Goal: Information Seeking & Learning: Find specific fact

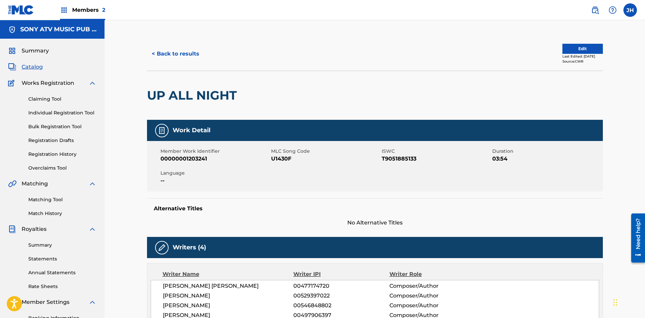
drag, startPoint x: 29, startPoint y: 51, endPoint x: 86, endPoint y: 47, distance: 56.7
click at [30, 51] on span "Summary" at bounding box center [35, 51] width 27 height 8
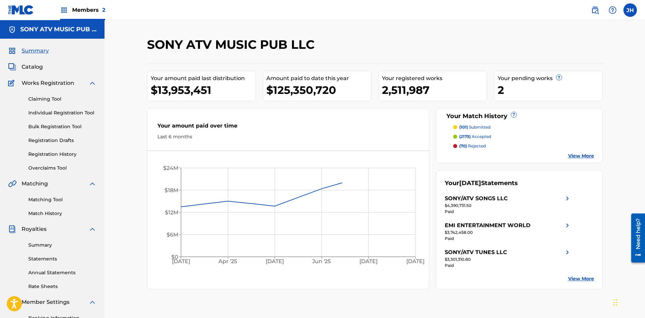
click at [37, 65] on span "Catalog" at bounding box center [32, 67] width 21 height 8
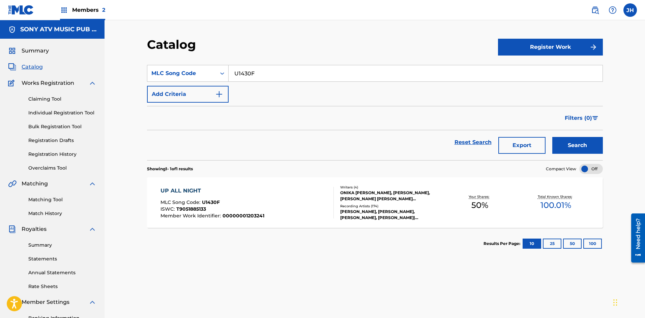
click at [253, 71] on input "U1430F" at bounding box center [415, 73] width 374 height 16
paste input "BVCASA"
click at [573, 143] on button "Search" at bounding box center [577, 145] width 51 height 17
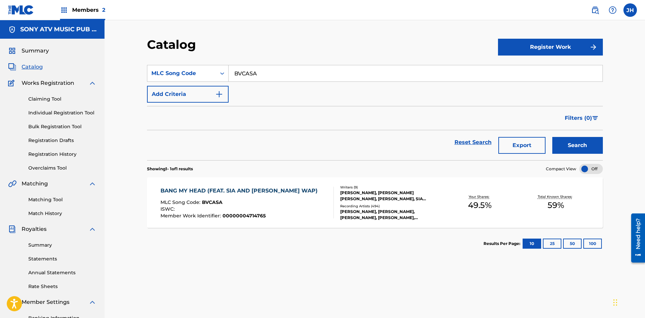
click at [285, 76] on input "BVCASA" at bounding box center [415, 73] width 374 height 16
click at [286, 76] on input "BVCASA" at bounding box center [415, 73] width 374 height 16
paste input "Z9013R"
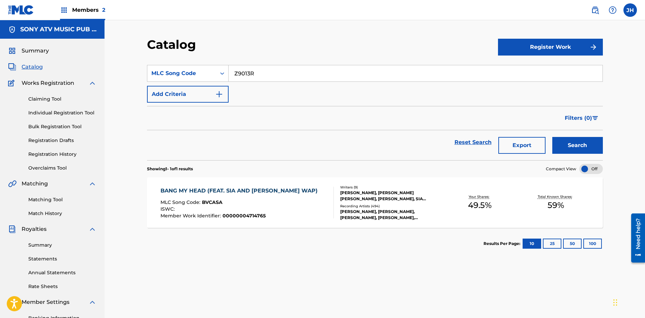
type input "Z9013R"
click at [576, 150] on button "Search" at bounding box center [577, 145] width 51 height 17
click at [367, 190] on div "[PERSON_NAME], [PERSON_NAME], [PERSON_NAME] VAN, [PERSON_NAME] [PERSON_NAME], […" at bounding box center [391, 196] width 102 height 12
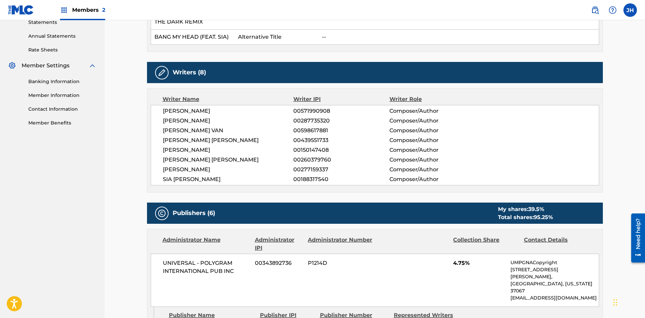
scroll to position [237, 0]
